Goal: Navigation & Orientation: Find specific page/section

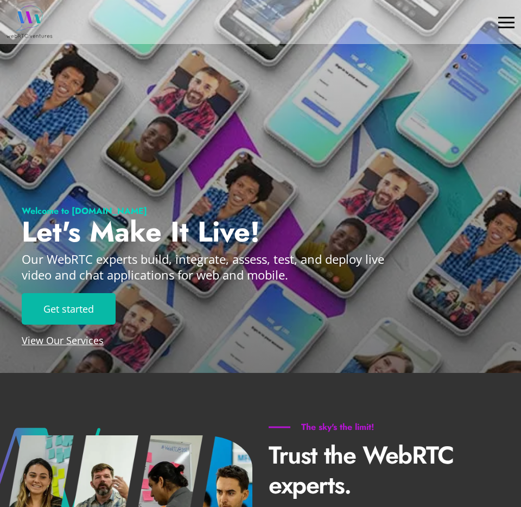
click at [502, 25] on div at bounding box center [506, 22] width 16 height 16
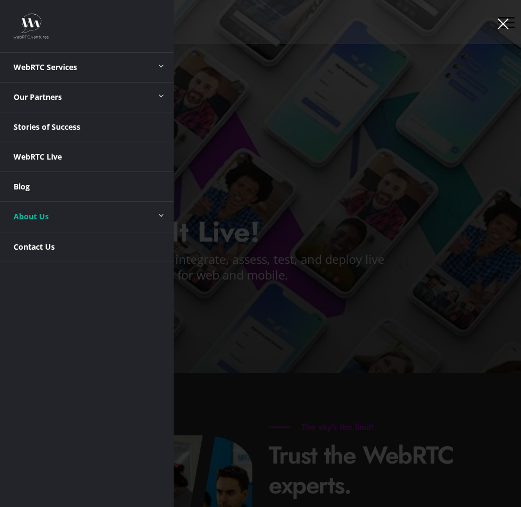
click at [146, 210] on link "About Us" at bounding box center [87, 216] width 174 height 29
click at [161, 213] on span at bounding box center [160, 214] width 25 height 25
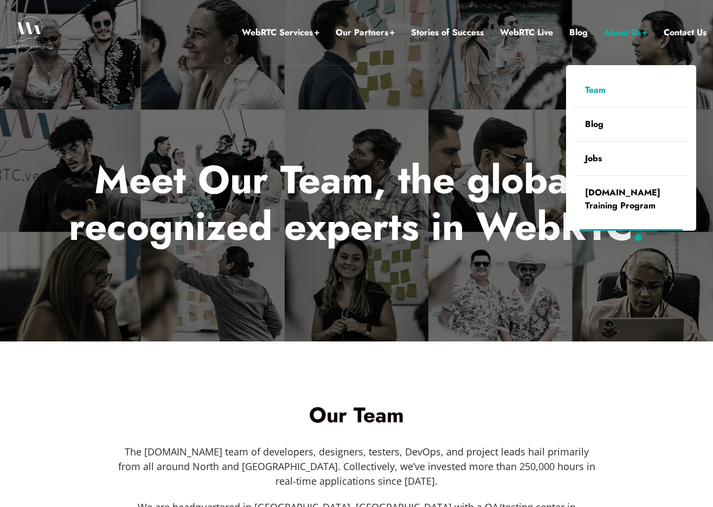
click at [520, 36] on link "About Us" at bounding box center [625, 32] width 43 height 14
click at [589, 159] on link "Jobs" at bounding box center [631, 159] width 114 height 34
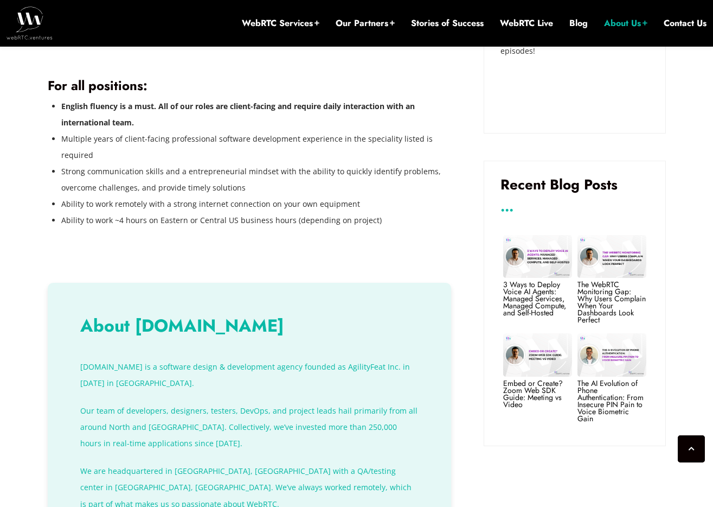
scroll to position [755, 0]
